Goal: Communication & Community: Answer question/provide support

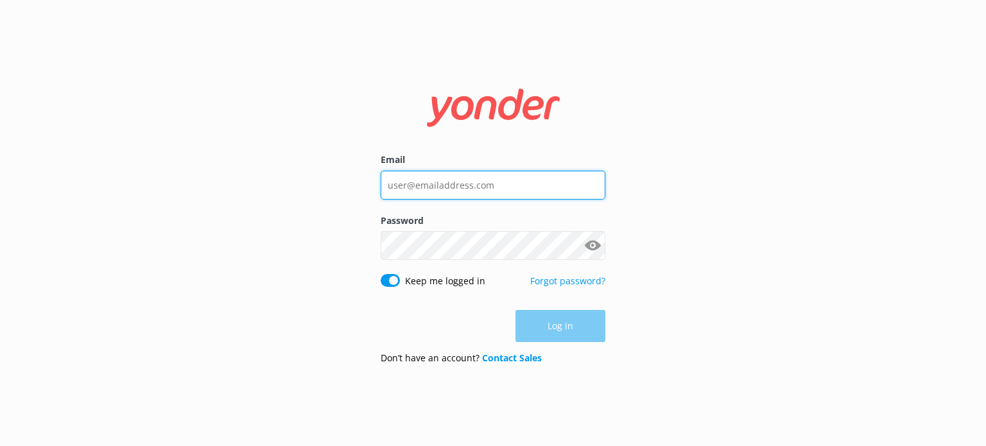
type input "[EMAIL_ADDRESS][DOMAIN_NAME]"
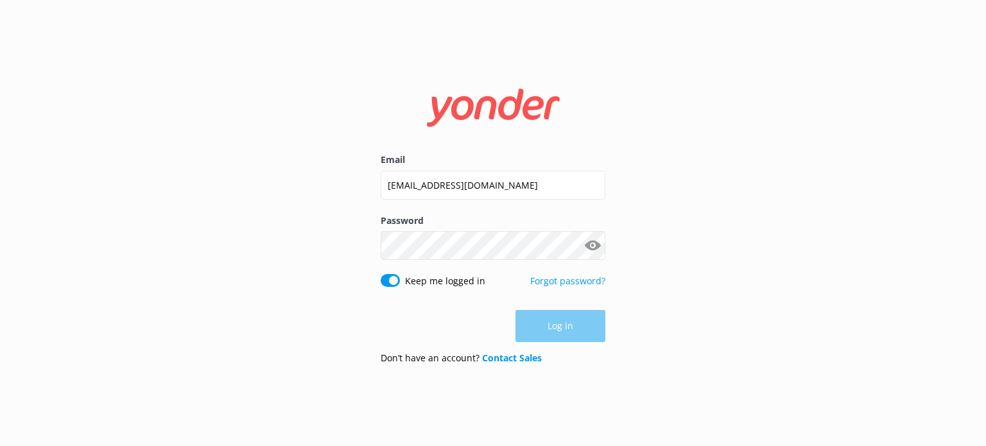
click at [560, 328] on div "Log in" at bounding box center [493, 326] width 225 height 32
click at [560, 328] on button "Log in" at bounding box center [560, 327] width 90 height 32
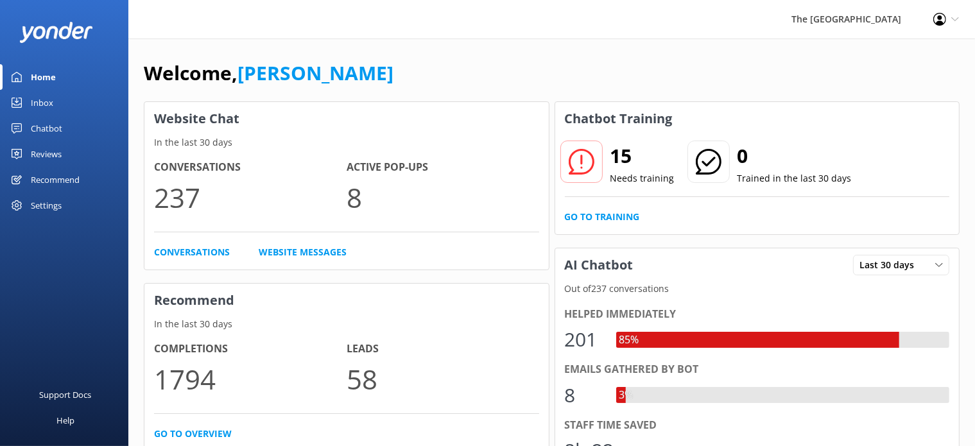
click at [54, 98] on link "Inbox" at bounding box center [64, 103] width 128 height 26
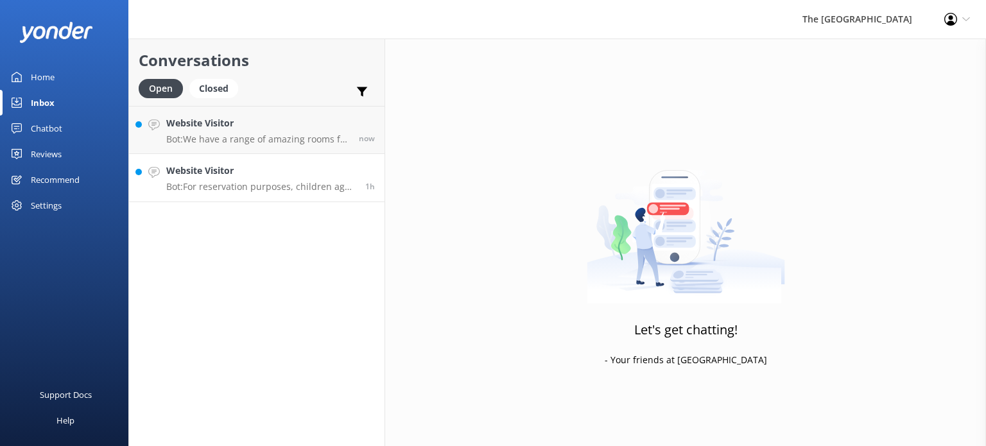
click at [261, 187] on p "Bot: For reservation purposes, children aged [DEMOGRAPHIC_DATA] years and young…" at bounding box center [260, 187] width 189 height 12
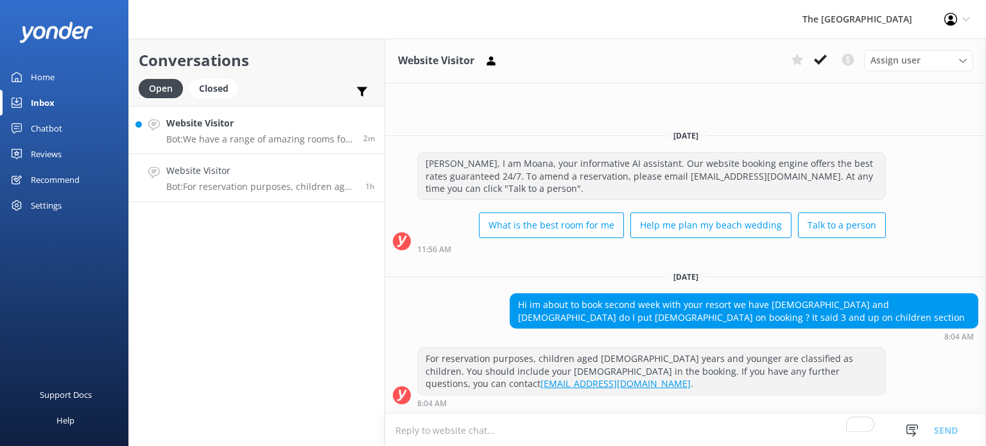
click at [228, 115] on link "Website Visitor Bot: We have a range of amazing rooms for you to choose from. T…" at bounding box center [256, 130] width 255 height 48
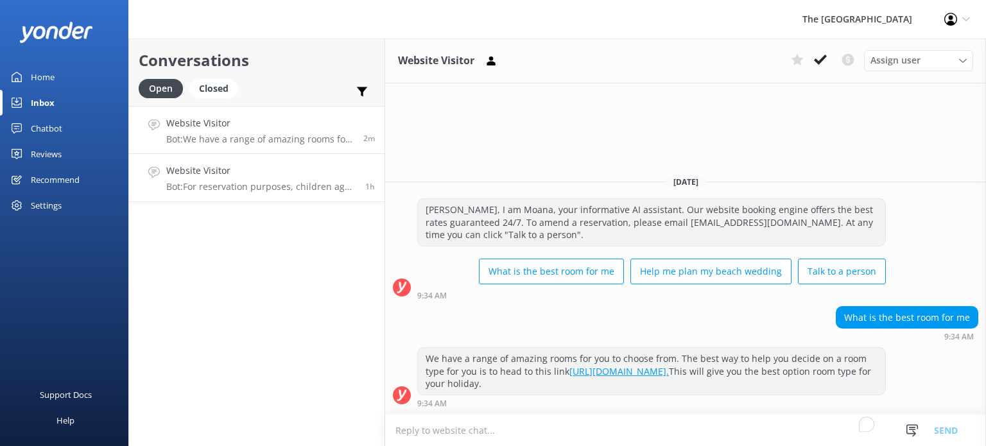
click at [270, 182] on p "Bot: For reservation purposes, children aged [DEMOGRAPHIC_DATA] years and young…" at bounding box center [260, 187] width 189 height 12
